Goal: Task Accomplishment & Management: Use online tool/utility

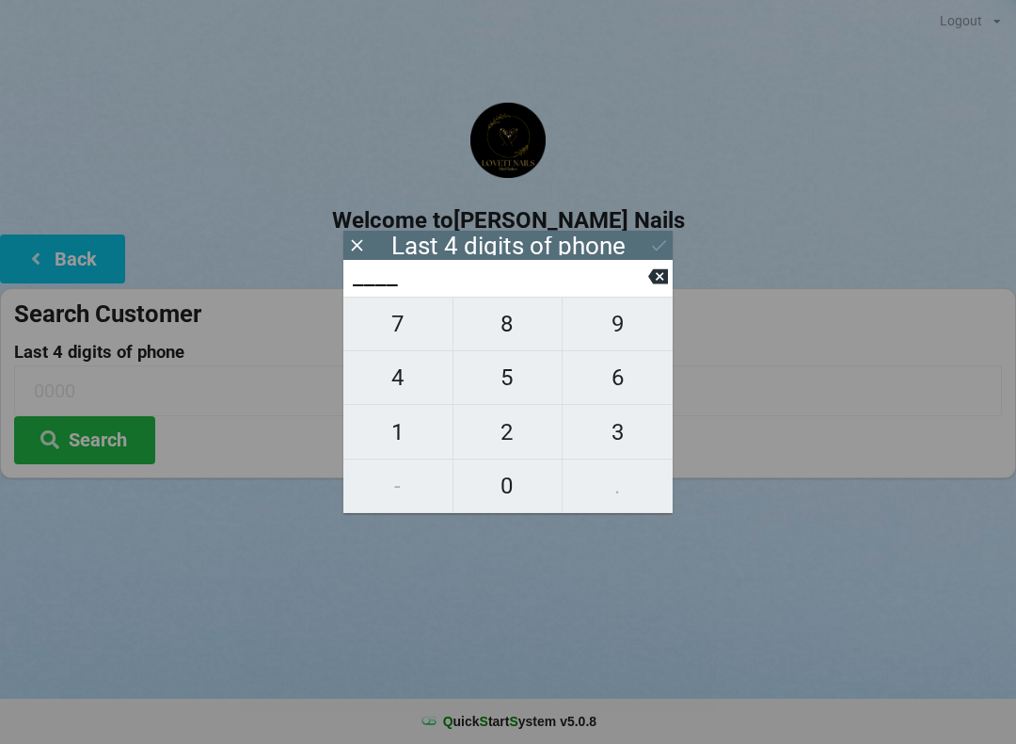
click at [507, 489] on span "0" at bounding box center [508, 486] width 109 height 40
type input "0___"
click at [505, 436] on span "2" at bounding box center [508, 432] width 109 height 40
type input "02__"
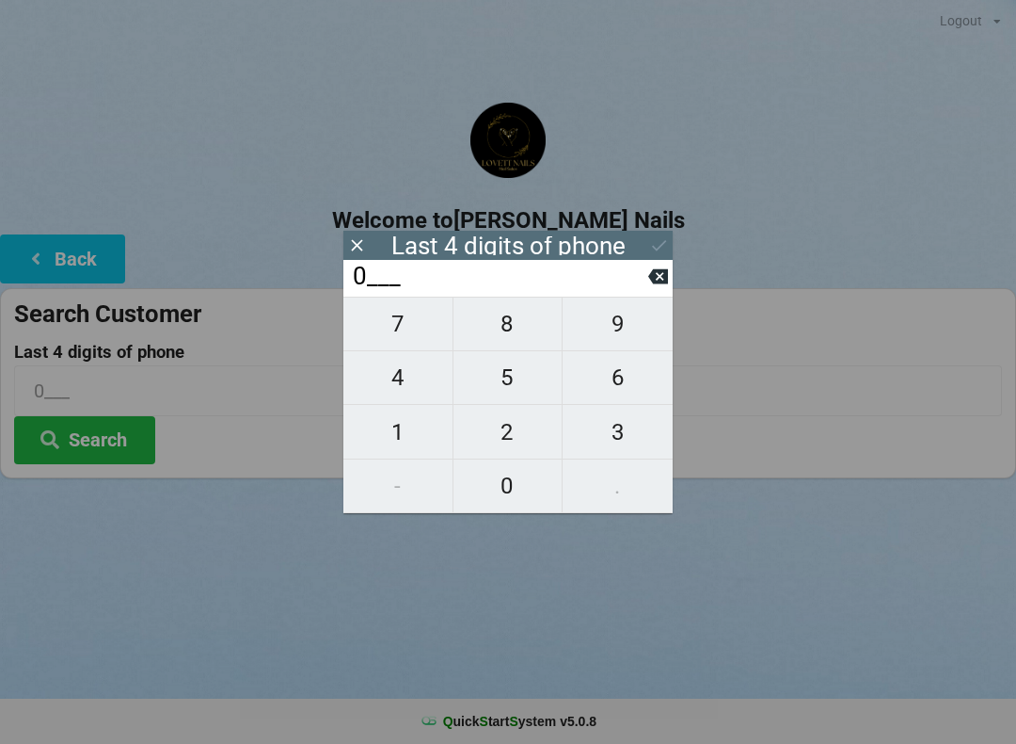
type input "02__"
click at [388, 326] on span "7" at bounding box center [398, 324] width 109 height 40
type input "027_"
click at [502, 383] on span "5" at bounding box center [508, 378] width 109 height 40
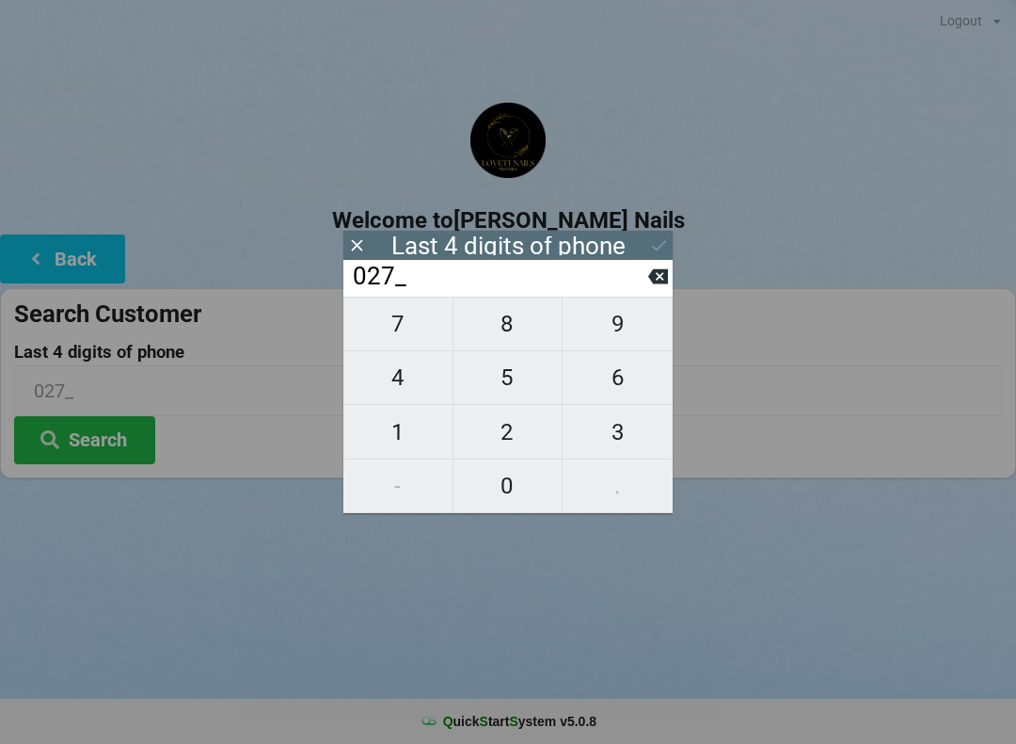
type input "0275"
click at [664, 237] on icon at bounding box center [659, 245] width 20 height 20
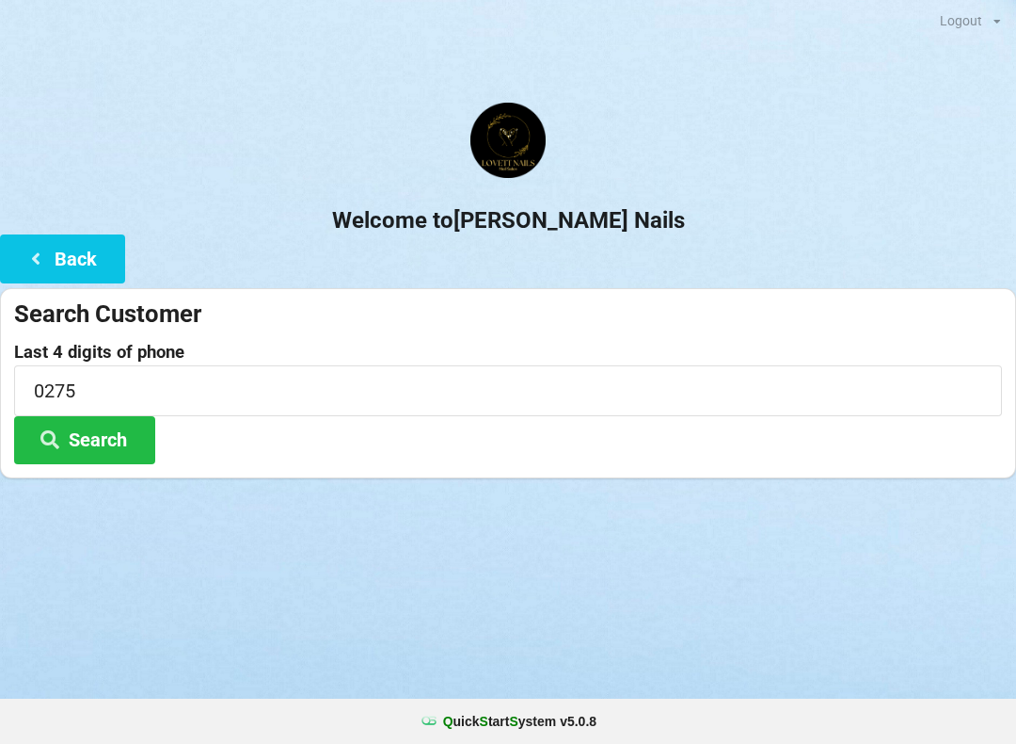
click at [115, 439] on button "Search" at bounding box center [84, 440] width 141 height 48
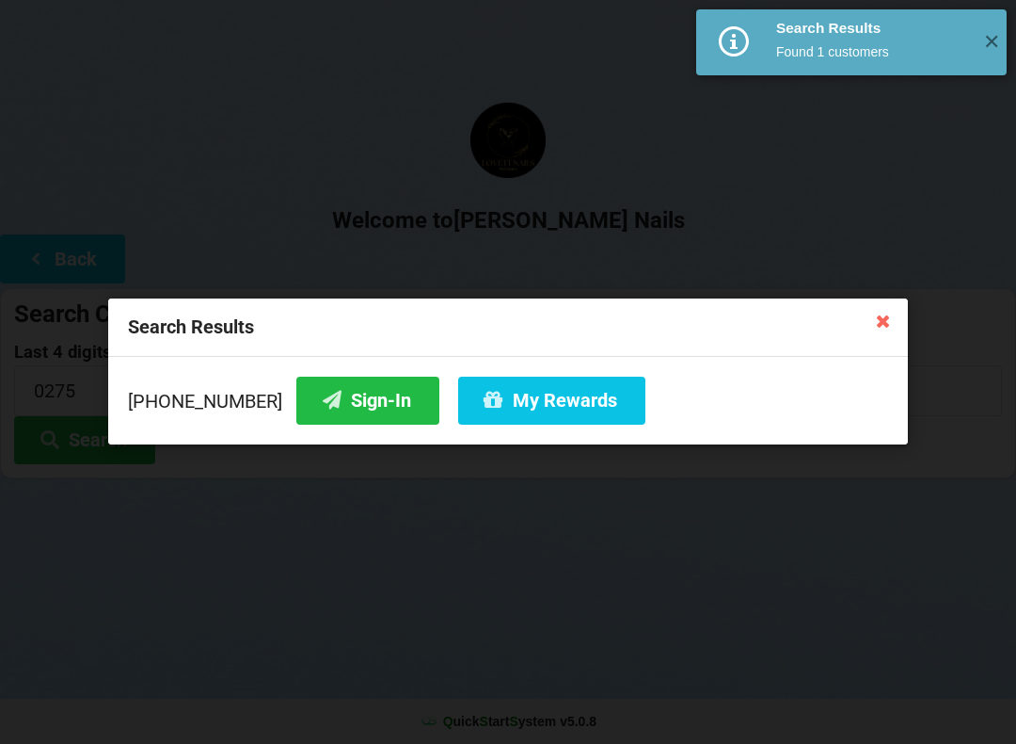
click at [543, 393] on button "My Rewards" at bounding box center [551, 400] width 187 height 48
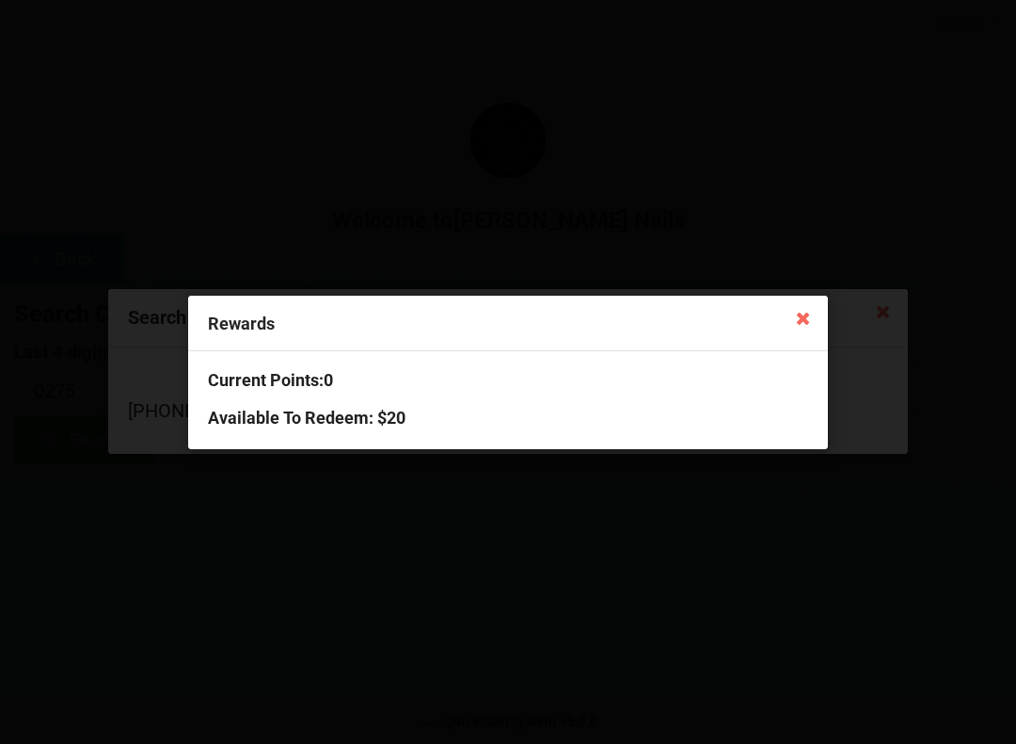
click at [803, 317] on icon at bounding box center [804, 317] width 30 height 30
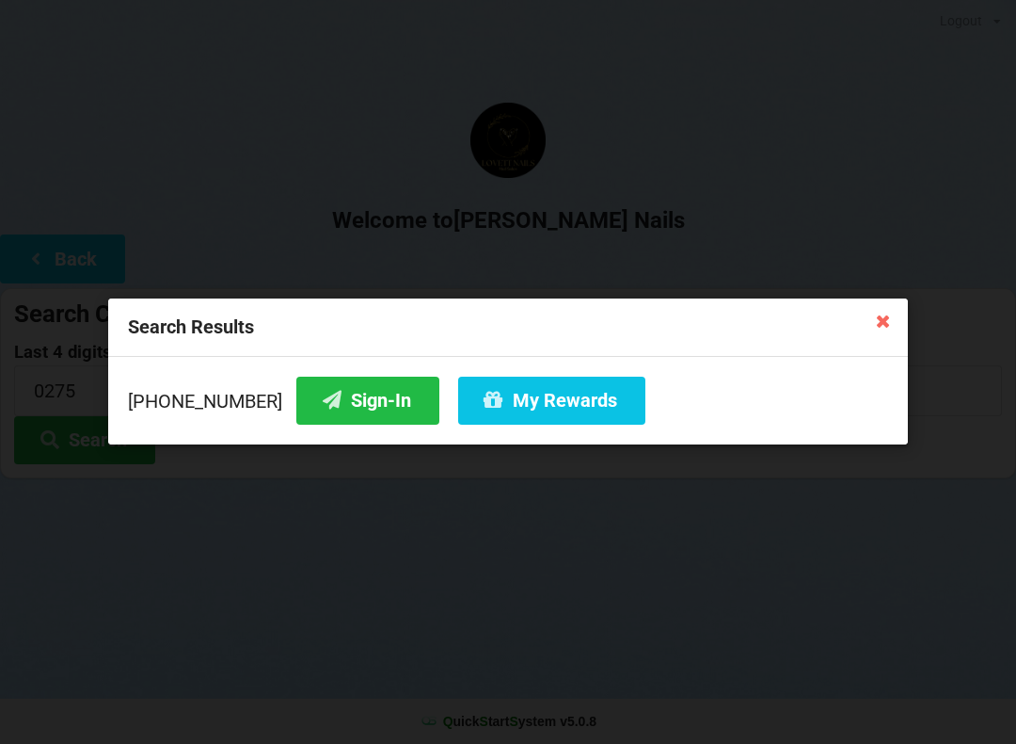
click at [872, 331] on icon at bounding box center [884, 320] width 30 height 30
